Goal: Find specific page/section: Find specific page/section

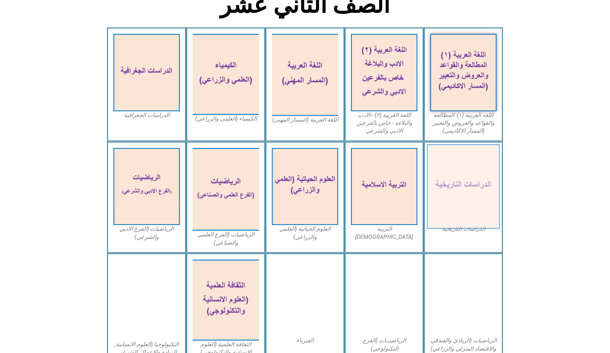
scroll to position [194, 0]
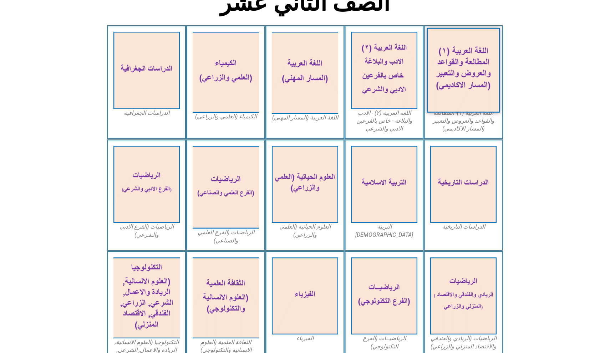
click at [469, 94] on img at bounding box center [463, 70] width 73 height 85
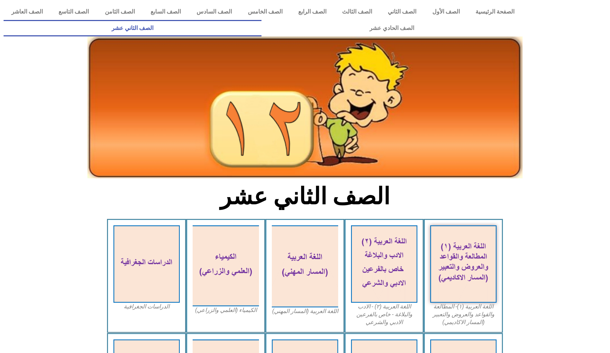
scroll to position [0, 0]
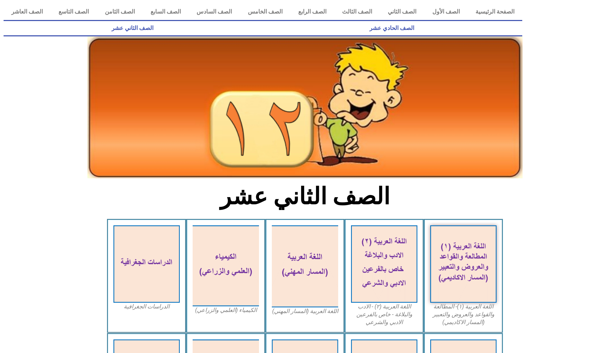
click at [359, 29] on link "الصف الحادي عشر" at bounding box center [391, 28] width 261 height 16
